Goal: Transaction & Acquisition: Purchase product/service

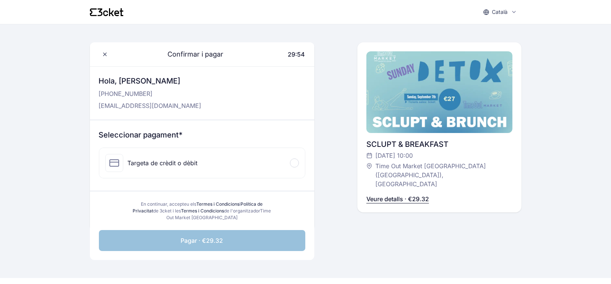
click at [270, 159] on div "Targeta de crèdit o dèbit" at bounding box center [202, 163] width 206 height 30
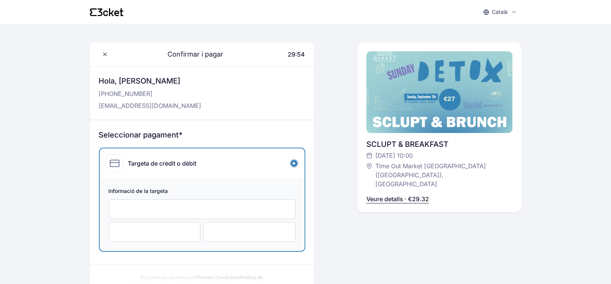
scroll to position [37, 0]
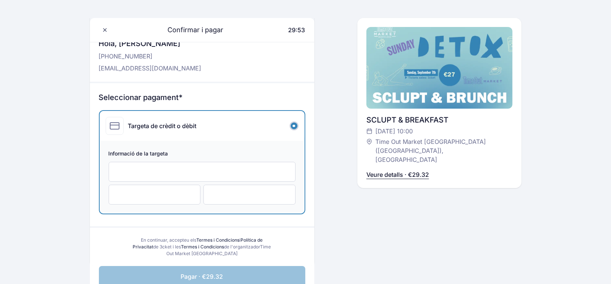
click at [207, 158] on span "Informació de la targeta" at bounding box center [202, 154] width 187 height 9
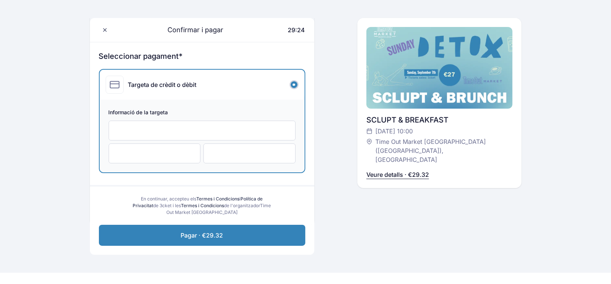
scroll to position [112, 0]
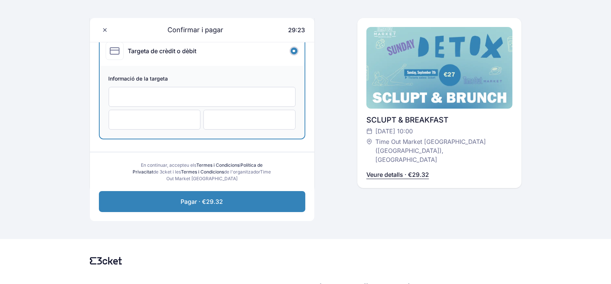
click at [221, 219] on div "Pagar · €29.32" at bounding box center [202, 206] width 224 height 30
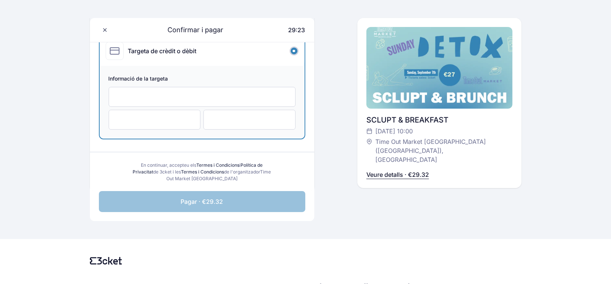
click at [234, 204] on button "Pagar · €29.32" at bounding box center [202, 201] width 206 height 21
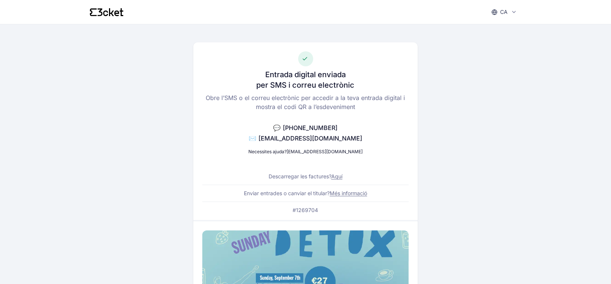
drag, startPoint x: 465, startPoint y: 98, endPoint x: 469, endPoint y: 91, distance: 9.1
